Goal: Task Accomplishment & Management: Complete application form

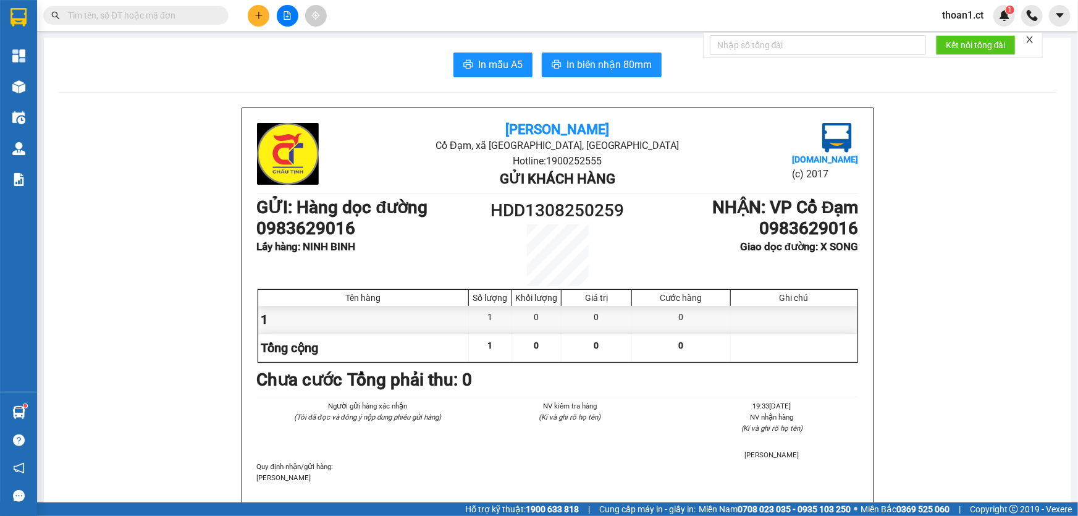
drag, startPoint x: 0, startPoint y: 0, endPoint x: 185, endPoint y: 17, distance: 185.5
click at [185, 17] on input "text" at bounding box center [141, 16] width 146 height 14
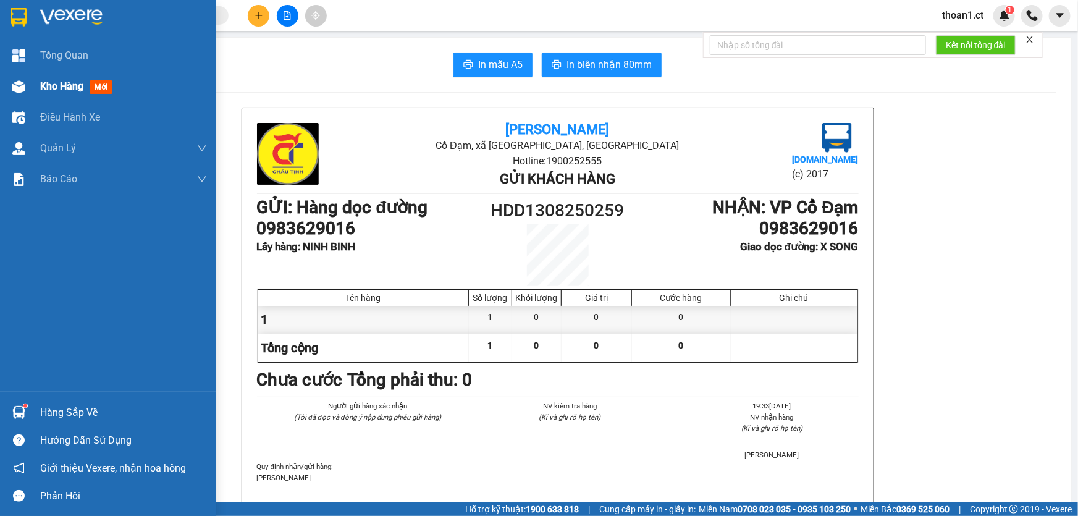
click at [99, 88] on span "mới" at bounding box center [101, 87] width 23 height 14
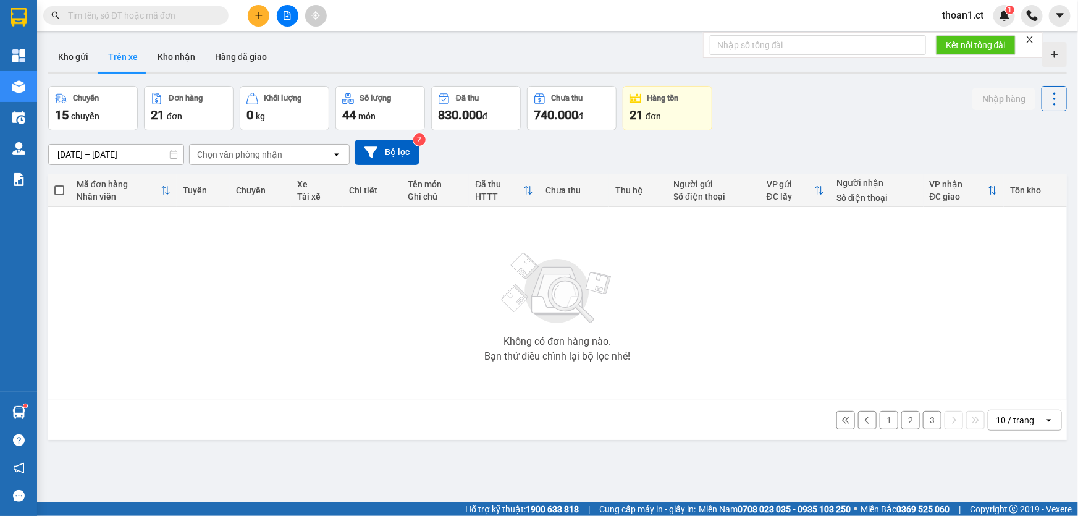
click at [203, 17] on input "text" at bounding box center [141, 16] width 146 height 14
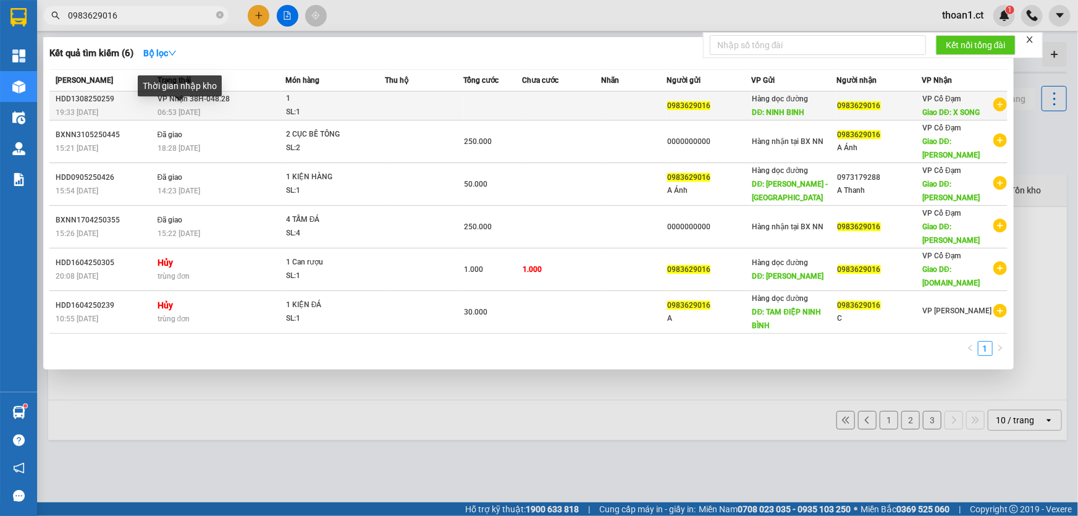
type input "0983629016"
click at [198, 109] on span "06:53 [DATE]" at bounding box center [178, 112] width 43 height 9
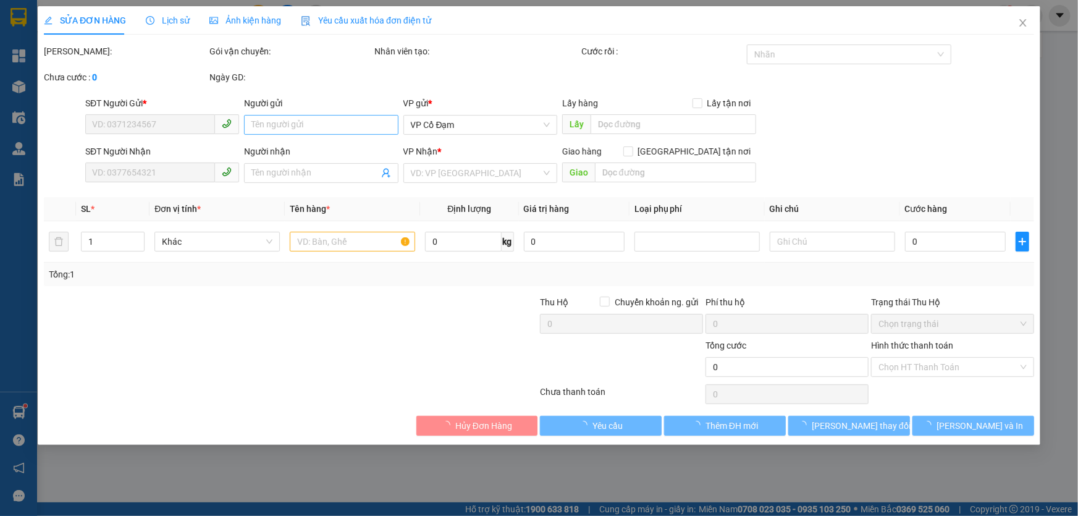
type input "0983629016"
type input "NINH BINH"
type input "0983629016"
type input "X SONG"
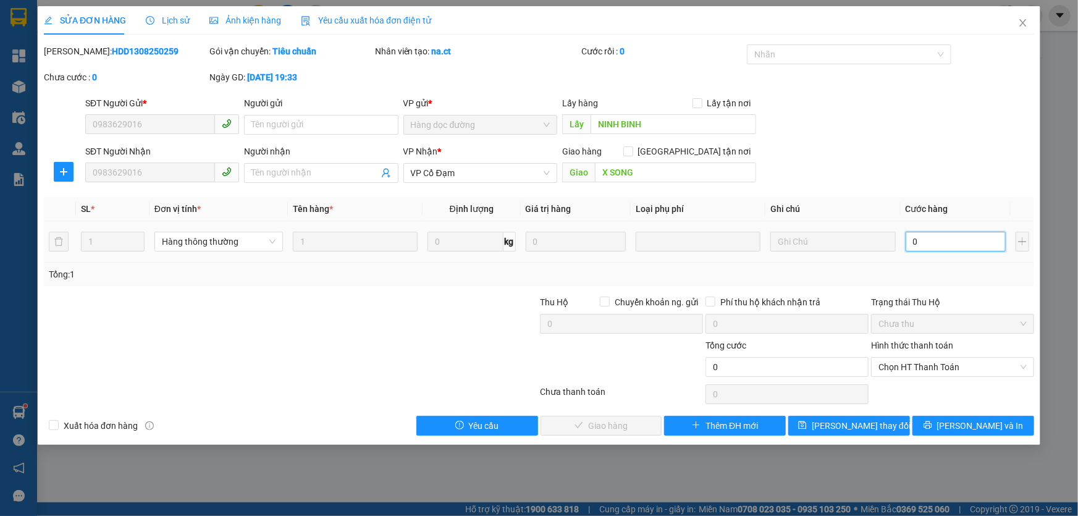
click at [950, 241] on input "0" at bounding box center [955, 242] width 101 height 20
type input "5"
type input "50"
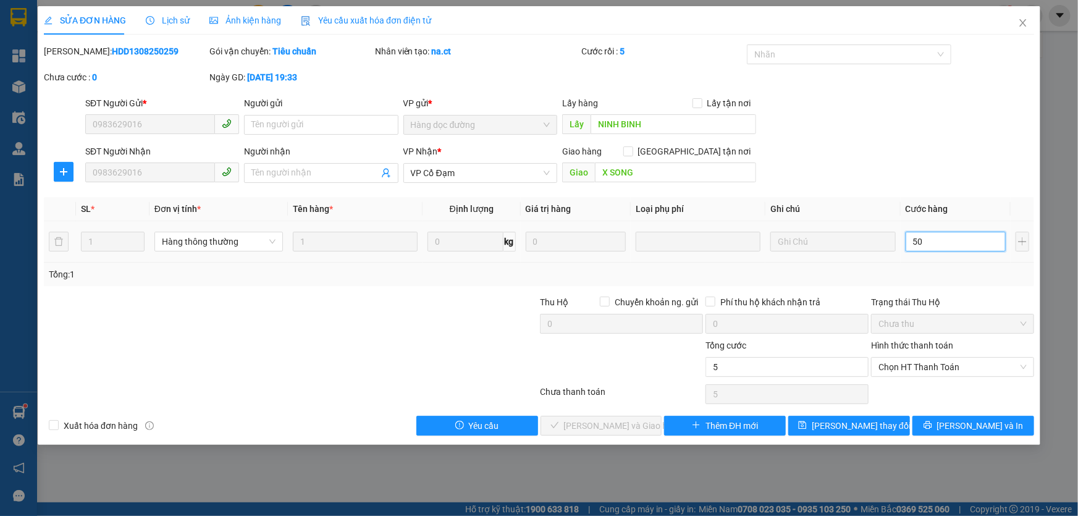
type input "50"
type input "500"
type input "500.000"
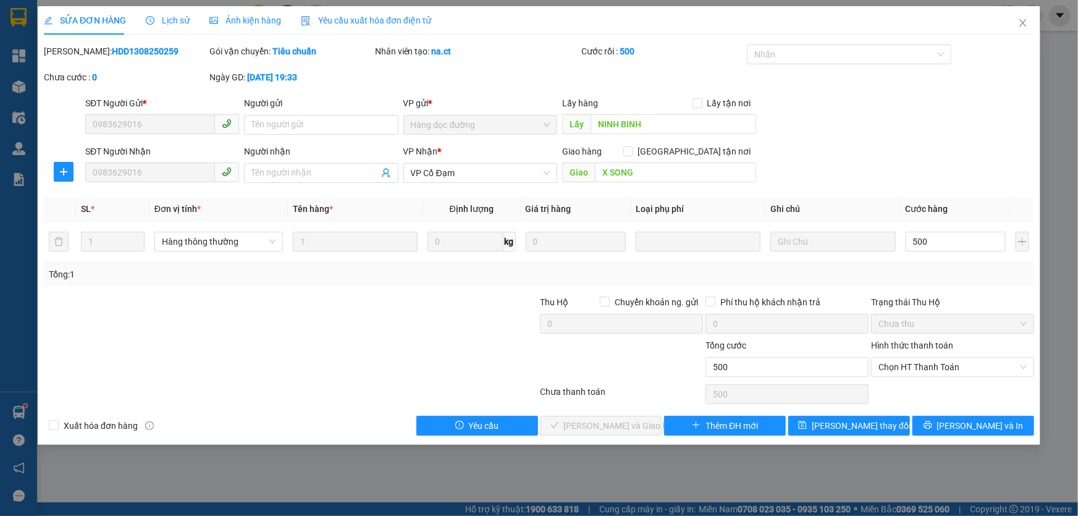
type input "500.000"
click at [865, 167] on div "SĐT Người Nhận 0983629016 Người nhận Tên người nhận VP Nhận * VP Cổ Đạm Giao hà…" at bounding box center [560, 166] width 954 height 43
click at [913, 367] on span "Chọn HT Thanh Toán" at bounding box center [952, 367] width 148 height 19
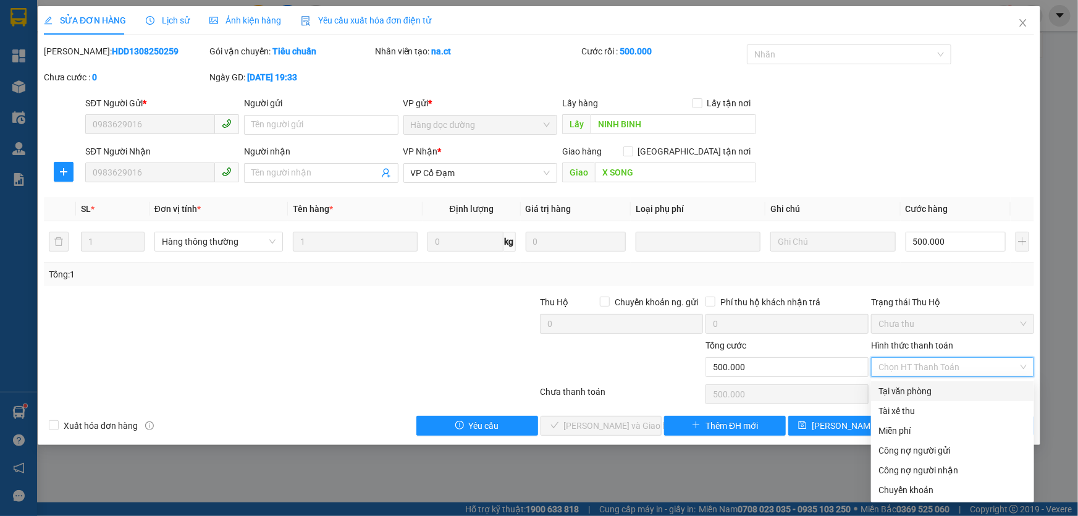
click at [902, 387] on div "Tại văn phòng" at bounding box center [952, 391] width 148 height 14
type input "0"
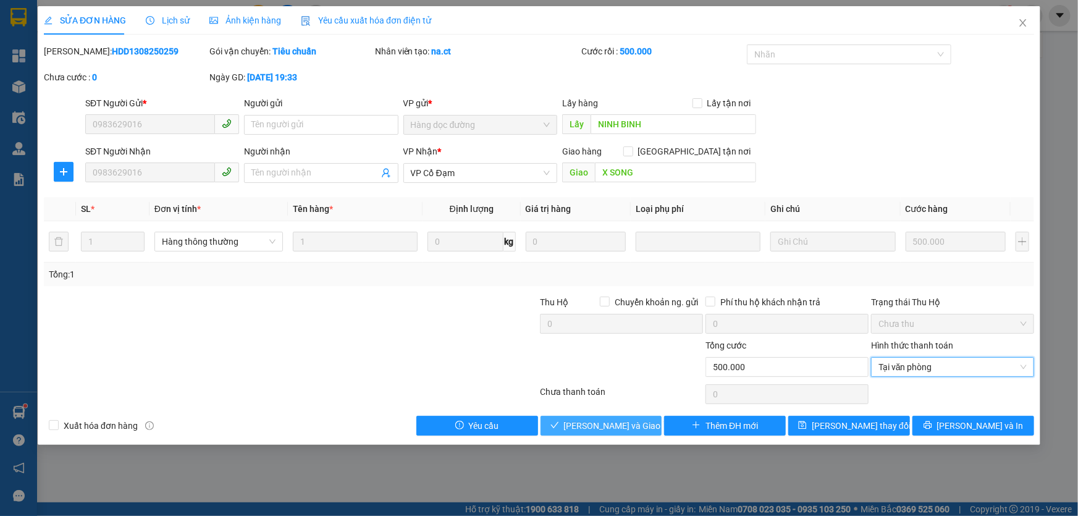
click at [626, 424] on span "[PERSON_NAME] và Giao hàng" at bounding box center [623, 426] width 119 height 14
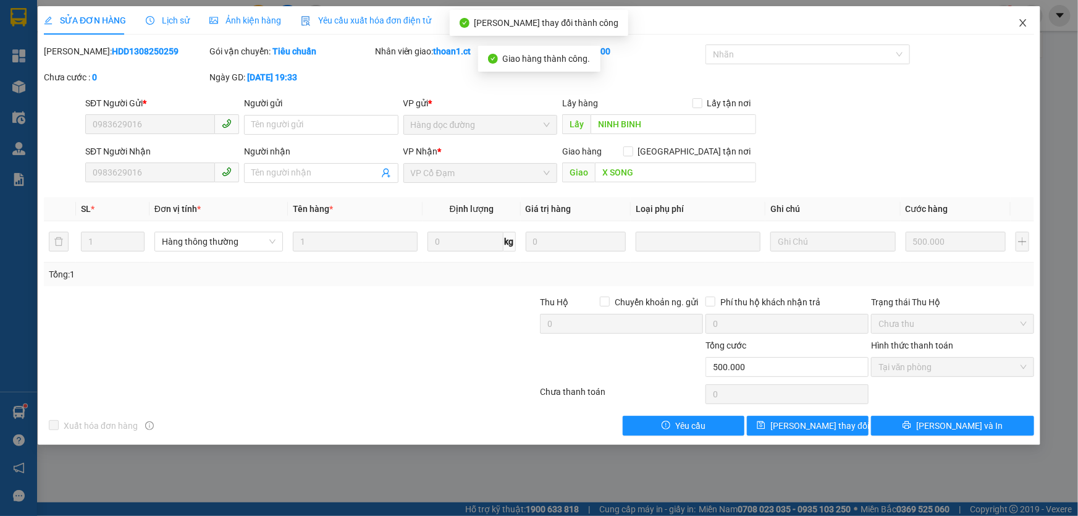
click at [1024, 22] on icon "close" at bounding box center [1022, 22] width 7 height 7
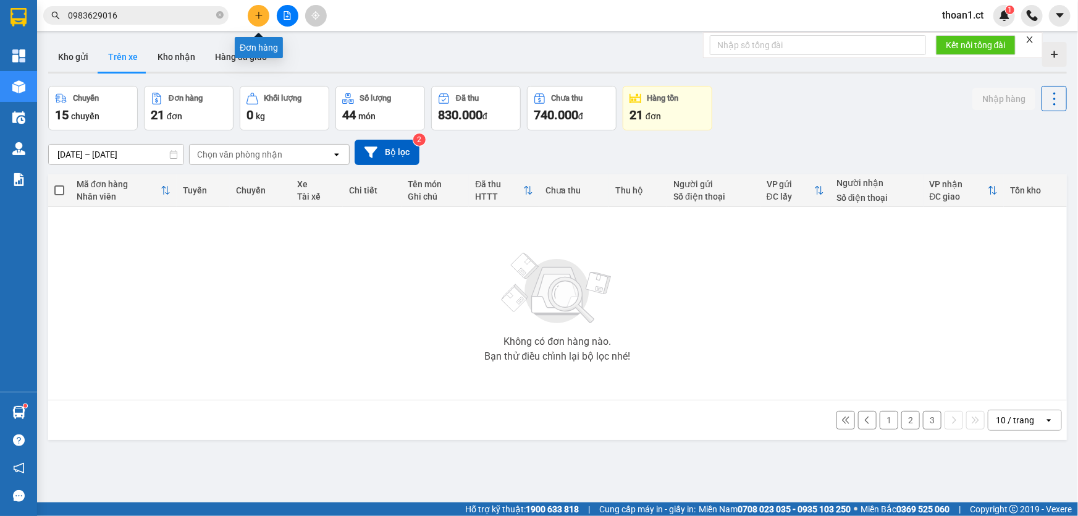
click at [254, 16] on icon "plus" at bounding box center [258, 15] width 9 height 9
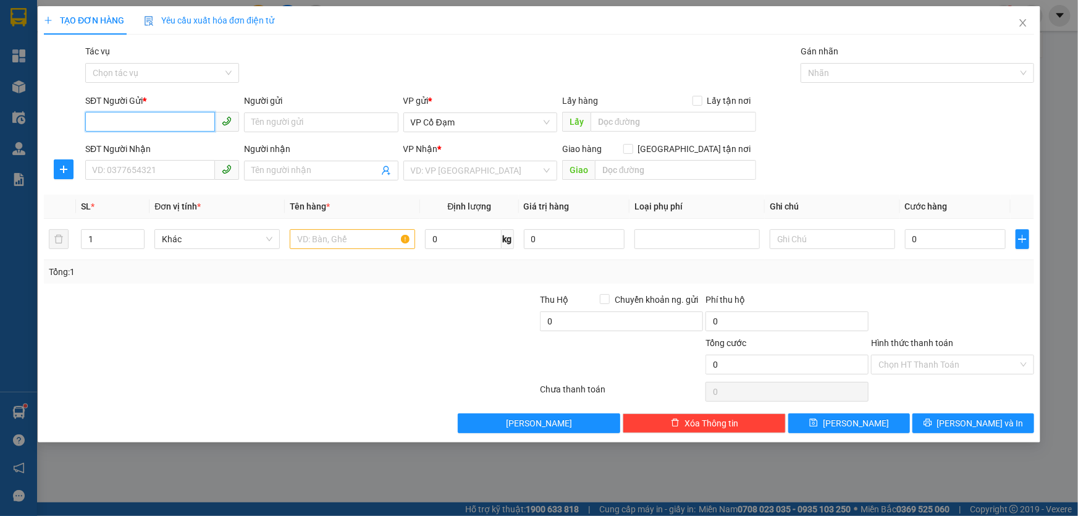
click at [171, 124] on input "SĐT Người Gửi *" at bounding box center [150, 122] width 130 height 20
paste input "0394360520"
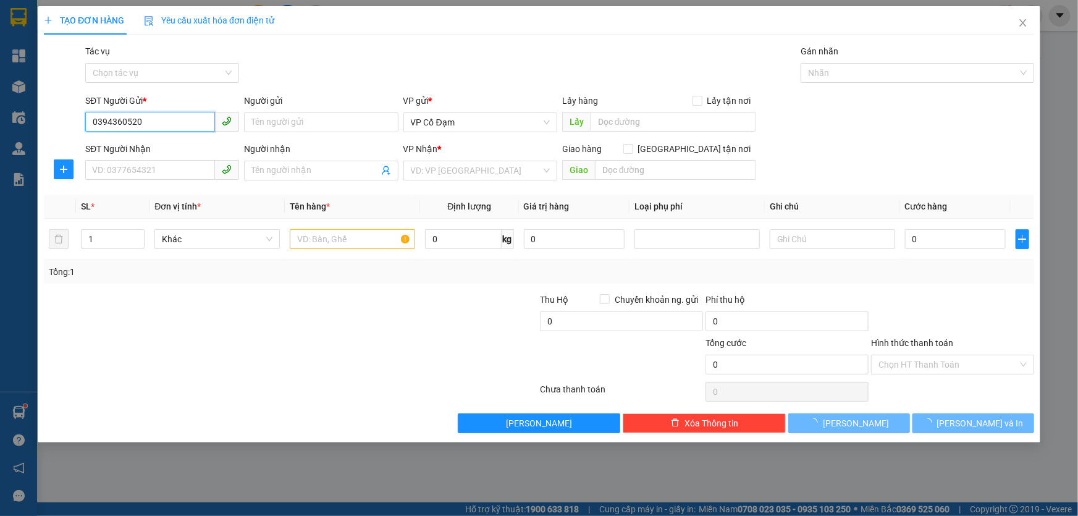
type input "0394360520"
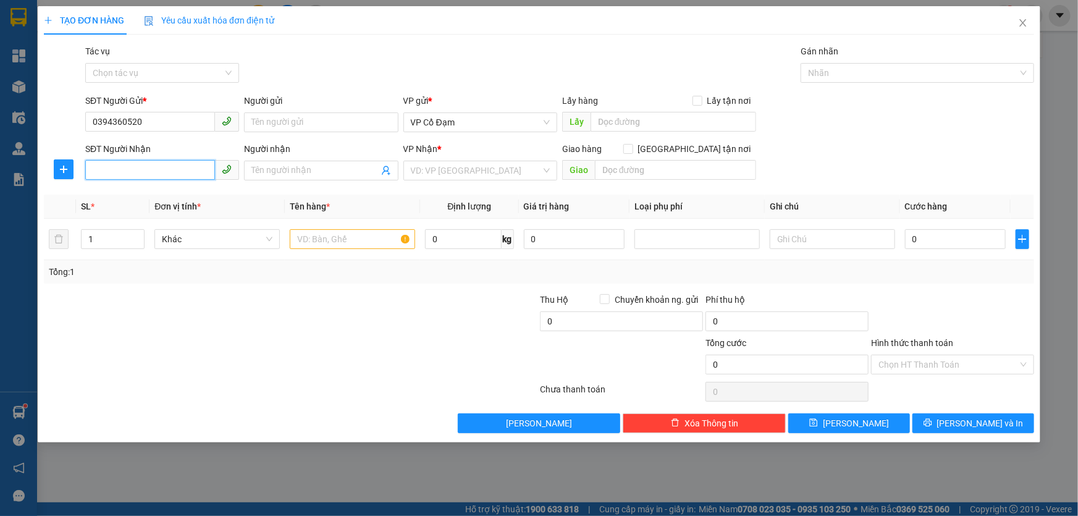
click at [158, 172] on input "SĐT Người Nhận" at bounding box center [150, 170] width 130 height 20
paste input "0347278611"
type input "0347278611"
click at [613, 122] on input "text" at bounding box center [673, 122] width 166 height 20
type input "Diễn Châu"
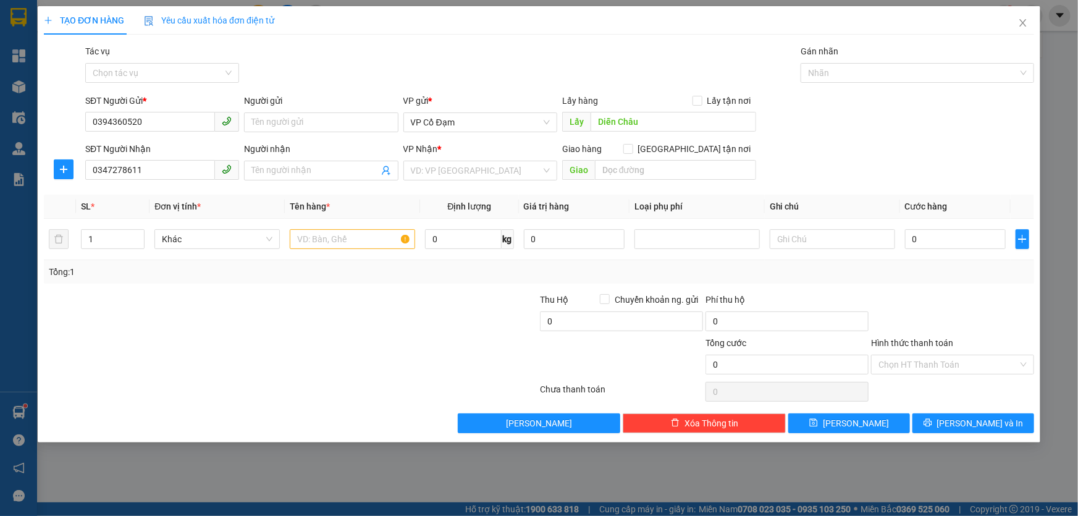
click at [512, 67] on div "Gói vận chuyển * Tiêu chuẩn Tác vụ Chọn tác vụ Gán nhãn Nhãn" at bounding box center [560, 65] width 954 height 43
click at [486, 173] on input "search" at bounding box center [476, 170] width 130 height 19
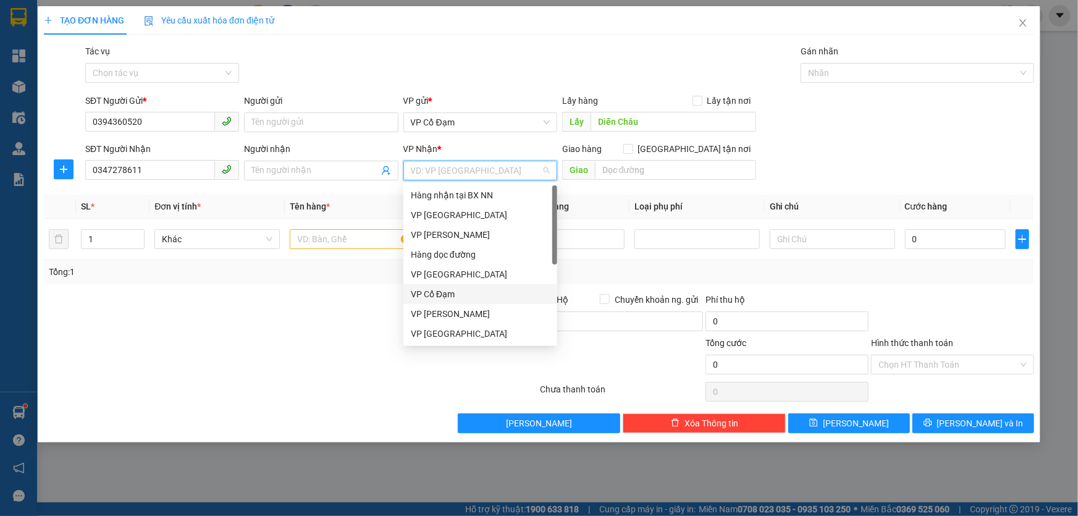
click at [447, 295] on div "VP Cổ Đạm" at bounding box center [480, 294] width 139 height 14
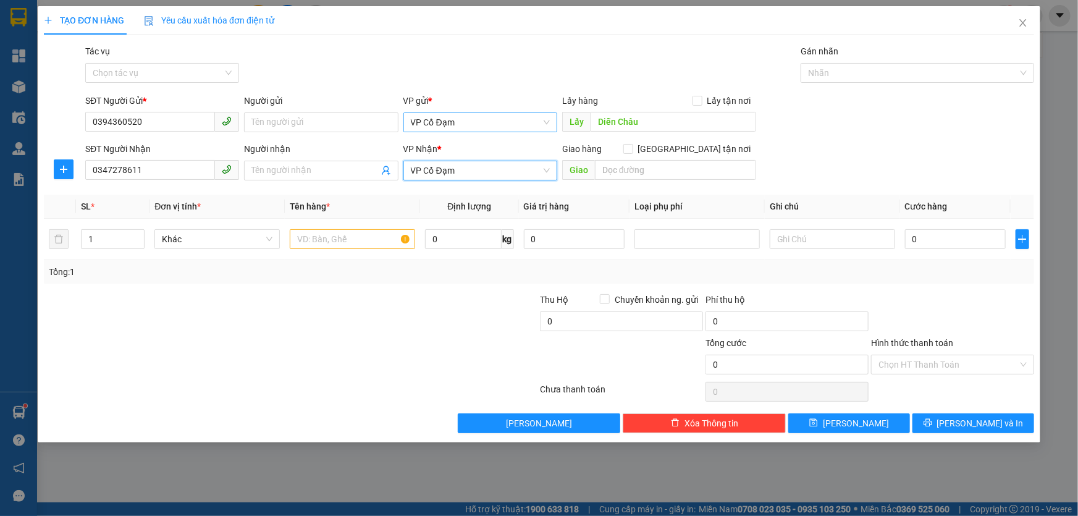
click at [500, 128] on span "VP Cổ Đạm" at bounding box center [480, 122] width 139 height 19
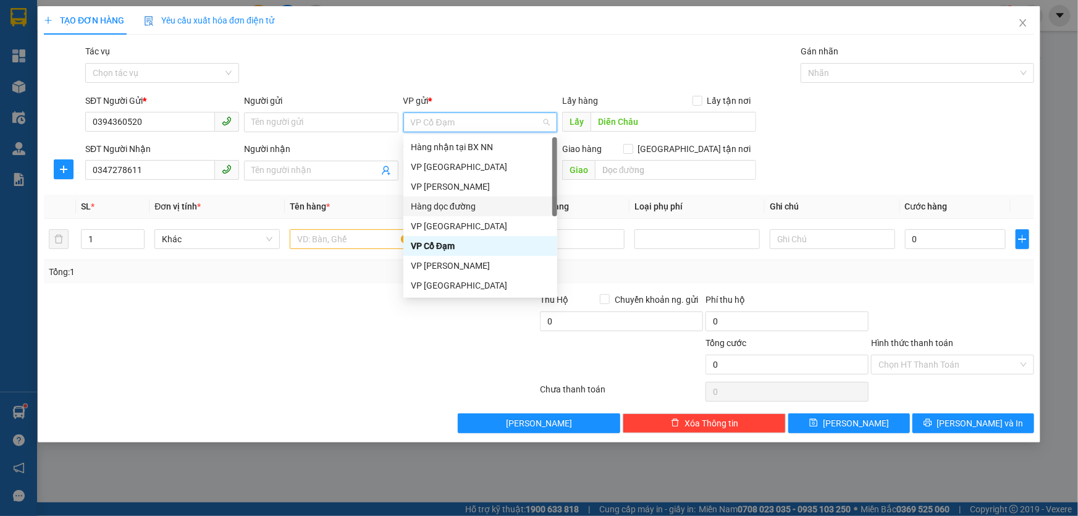
click at [446, 209] on div "Hàng dọc đường" at bounding box center [480, 206] width 139 height 14
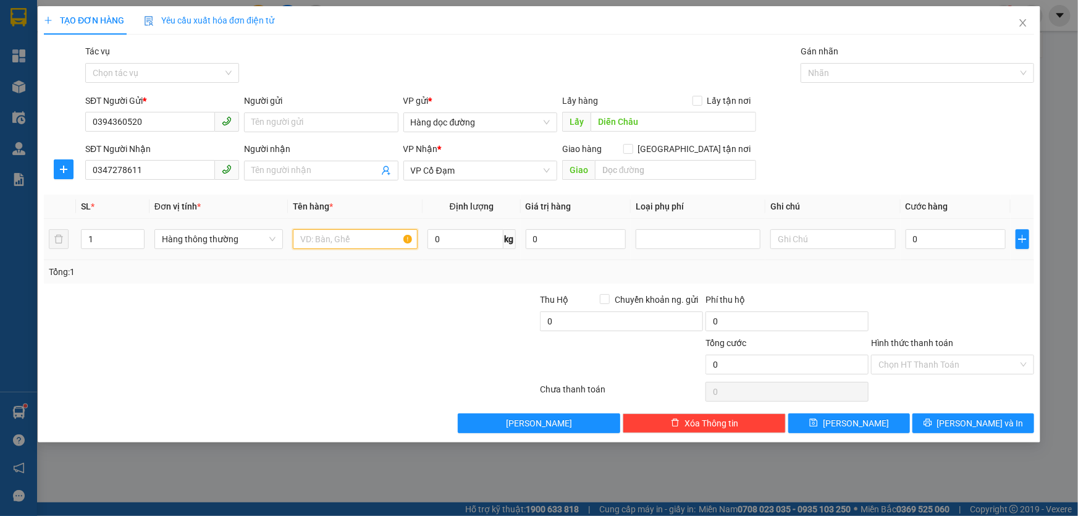
click at [364, 233] on input "text" at bounding box center [355, 239] width 125 height 20
type input "1T GIẤY BÁNH KẸO"
click at [190, 68] on input "Tác vụ" at bounding box center [158, 73] width 130 height 19
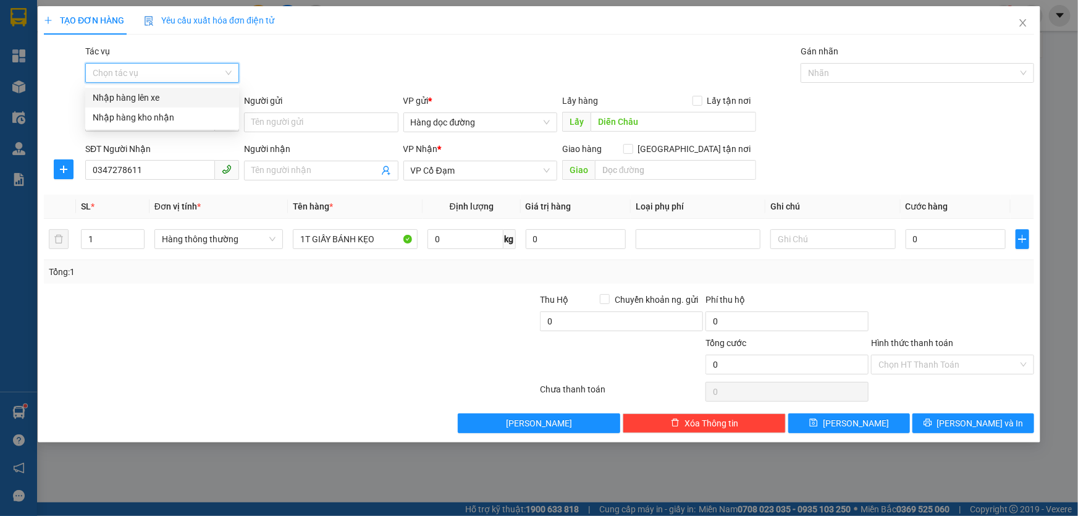
click at [159, 99] on div "Nhập hàng lên xe" at bounding box center [162, 98] width 139 height 14
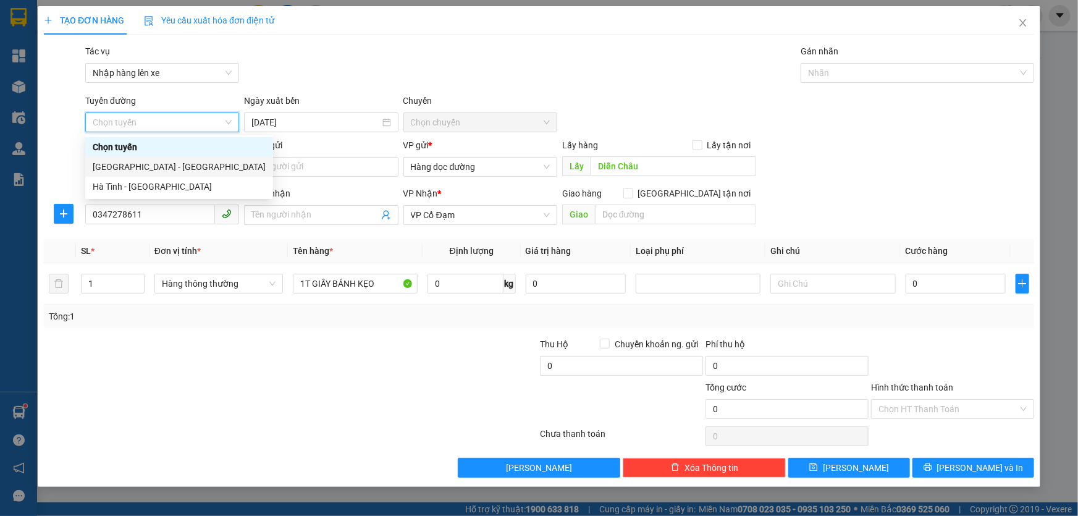
click at [130, 167] on div "[GEOGRAPHIC_DATA] - [GEOGRAPHIC_DATA]" at bounding box center [179, 167] width 173 height 14
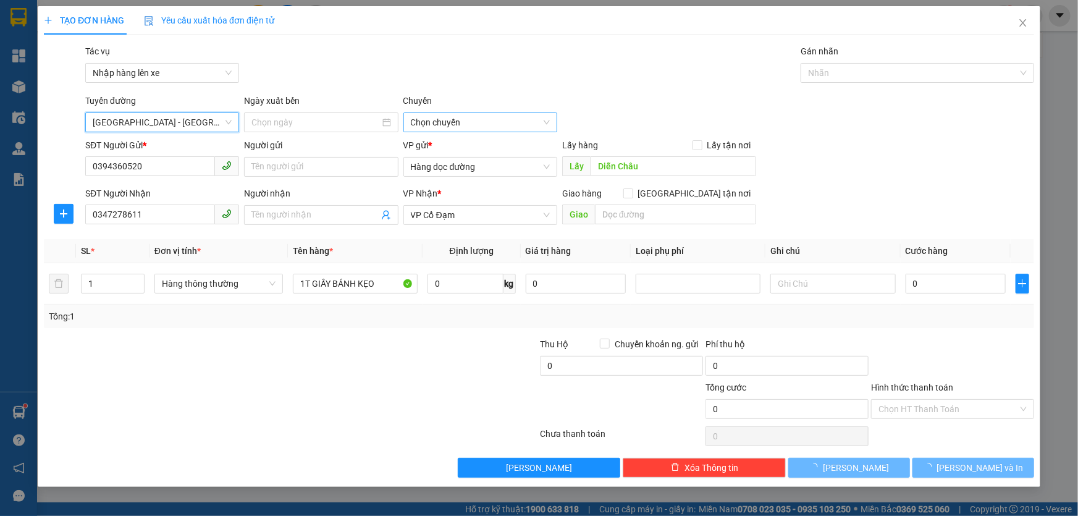
type input "[DATE]"
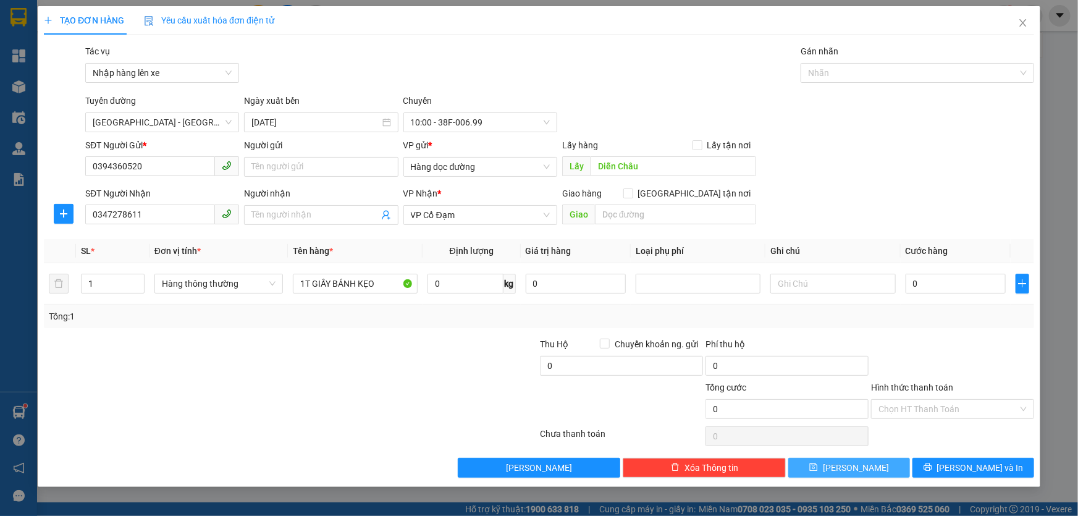
click at [872, 463] on button "[PERSON_NAME]" at bounding box center [849, 468] width 122 height 20
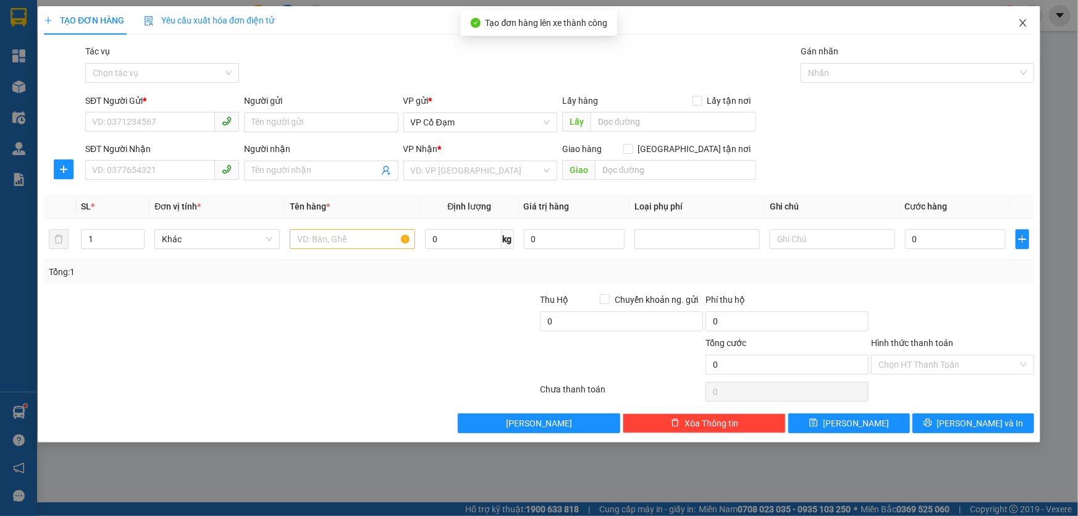
click at [1024, 18] on icon "close" at bounding box center [1023, 23] width 10 height 10
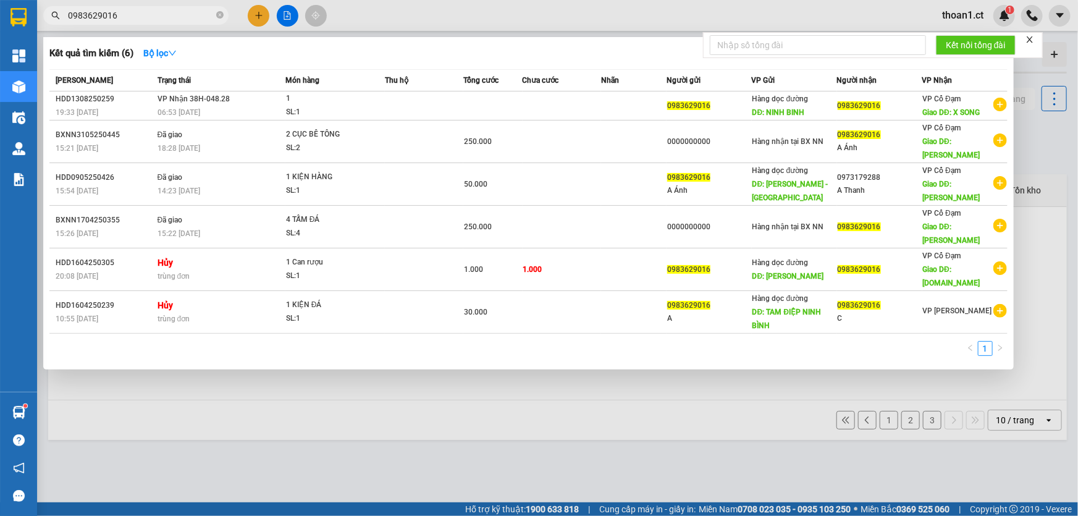
click at [177, 21] on input "0983629016" at bounding box center [141, 16] width 146 height 14
click at [1033, 41] on icon "close" at bounding box center [1029, 39] width 9 height 9
